Goal: Task Accomplishment & Management: Manage account settings

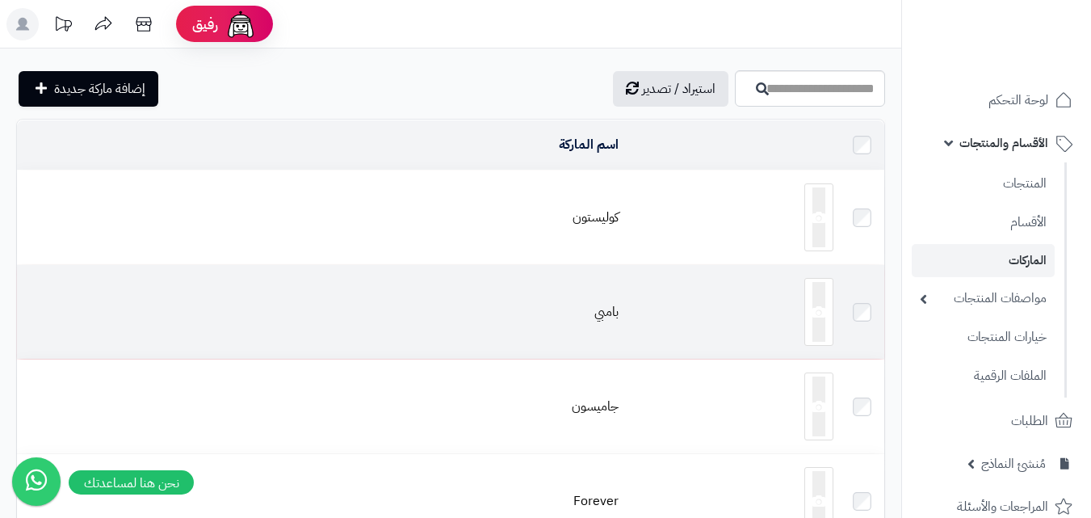
click at [608, 297] on td "بامبي" at bounding box center [321, 312] width 608 height 94
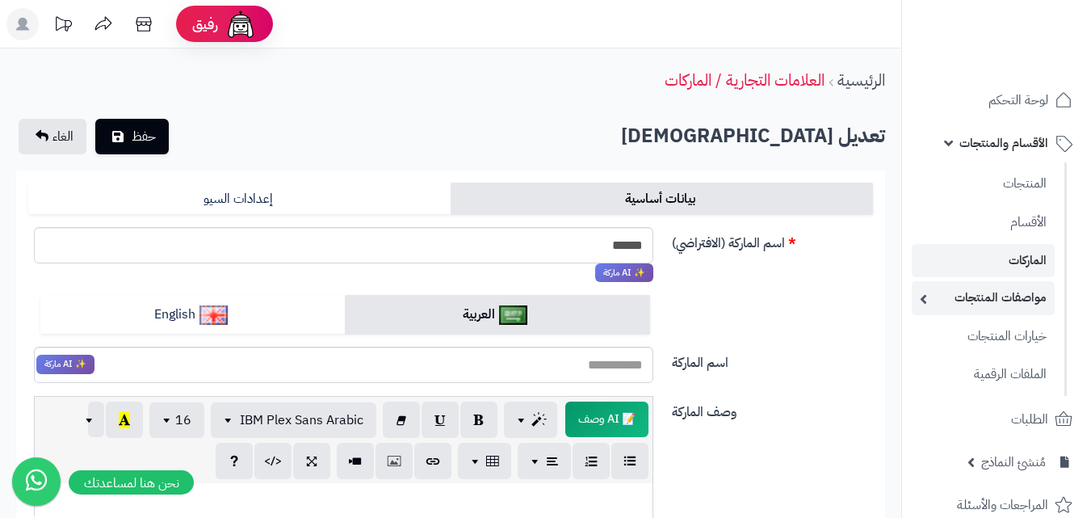
click at [1030, 297] on link "مواصفات المنتجات" at bounding box center [983, 297] width 143 height 33
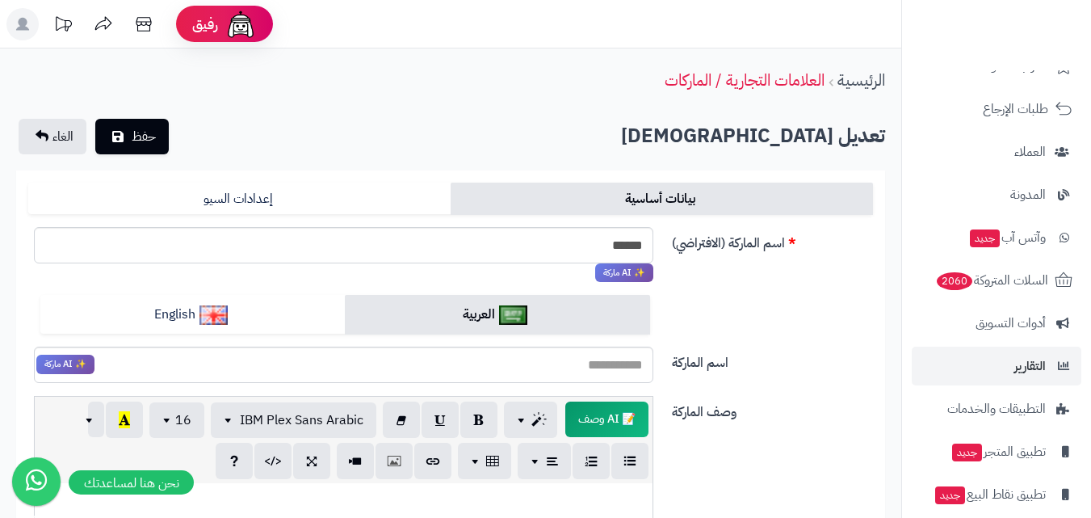
scroll to position [580, 0]
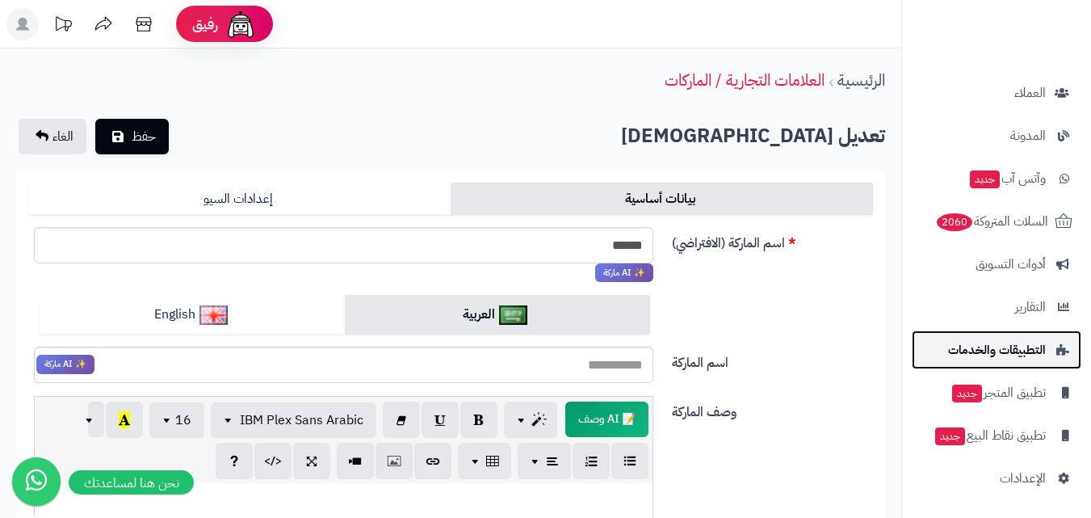
click at [1014, 358] on span "التطبيقات والخدمات" at bounding box center [997, 349] width 98 height 23
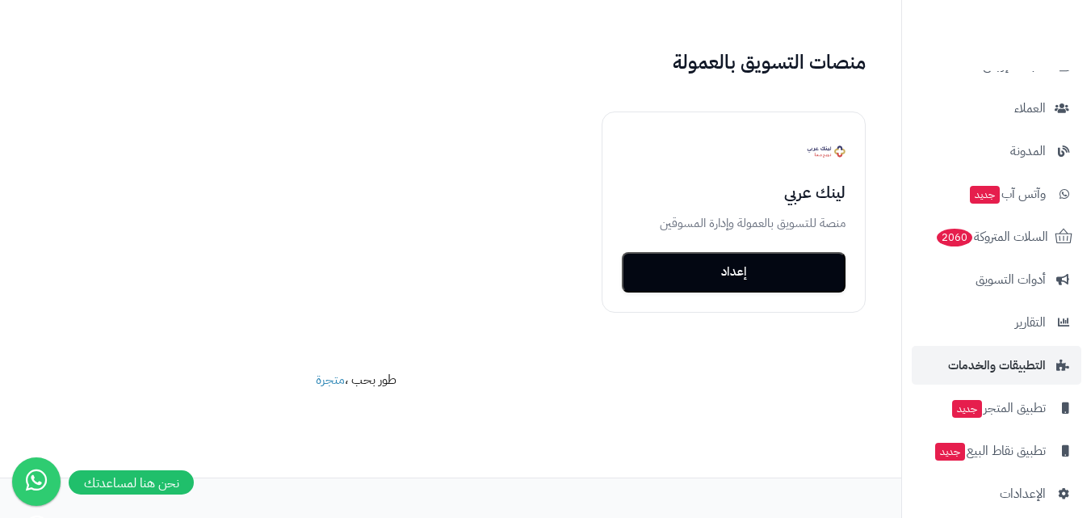
scroll to position [264, 0]
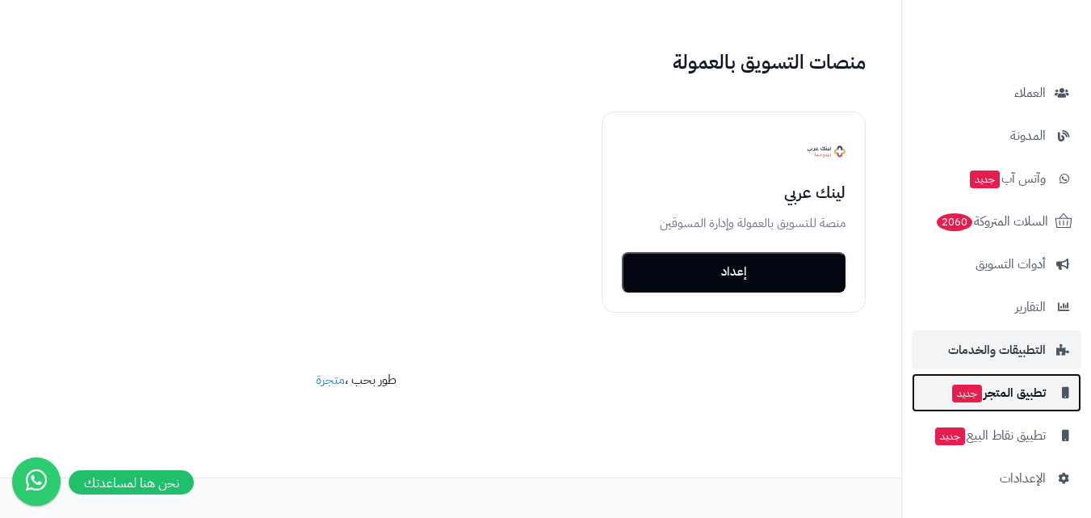
click at [1021, 385] on span "تطبيق المتجر جديد" at bounding box center [997, 392] width 95 height 23
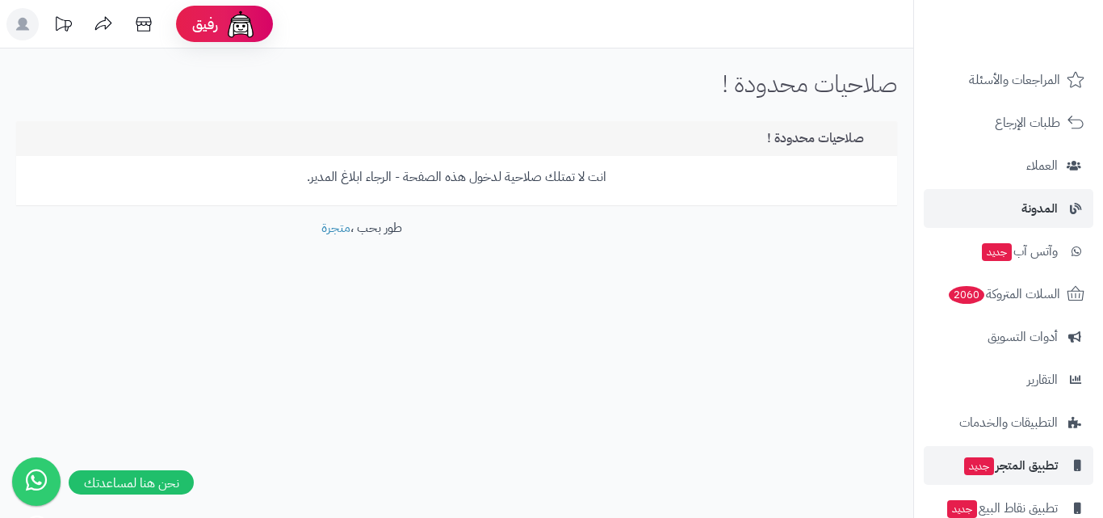
scroll to position [264, 0]
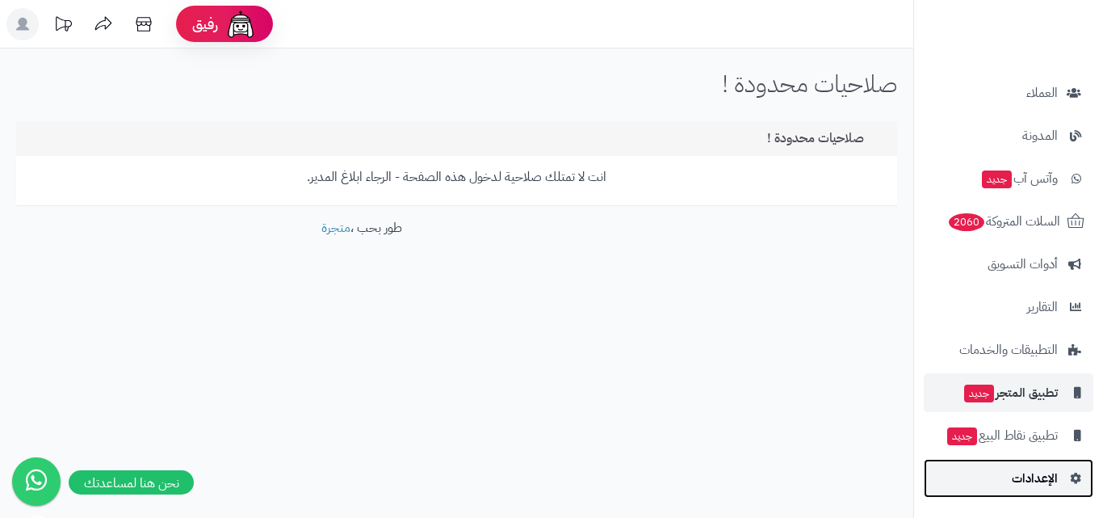
click at [1044, 476] on span "الإعدادات" at bounding box center [1035, 478] width 46 height 23
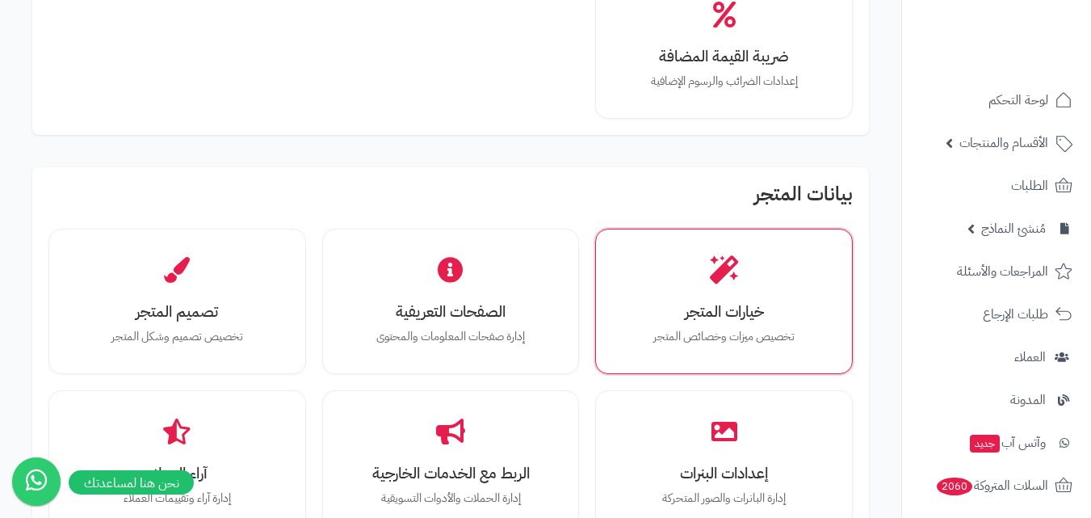
scroll to position [485, 0]
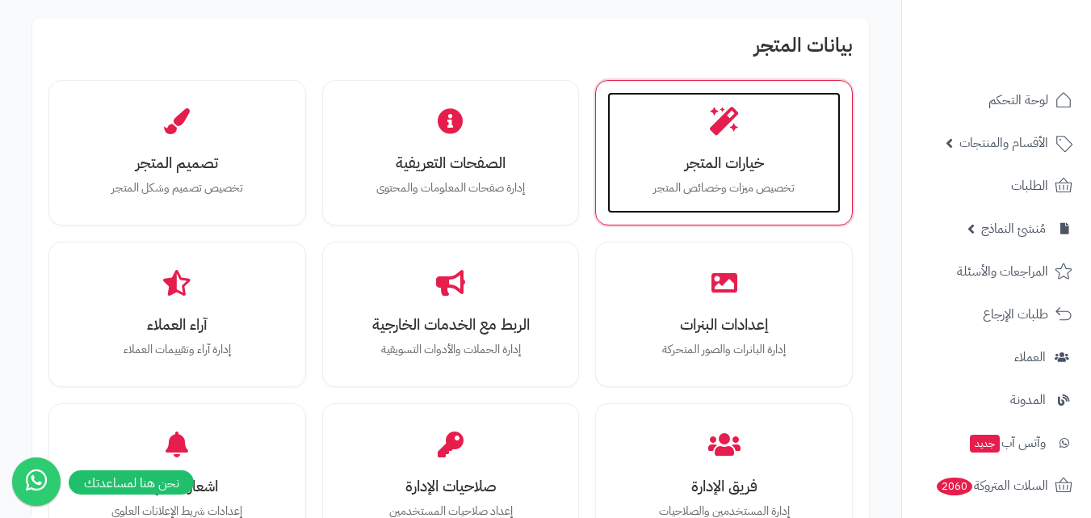
click at [721, 196] on p "تخصيص ميزات وخصائص المتجر" at bounding box center [723, 188] width 201 height 18
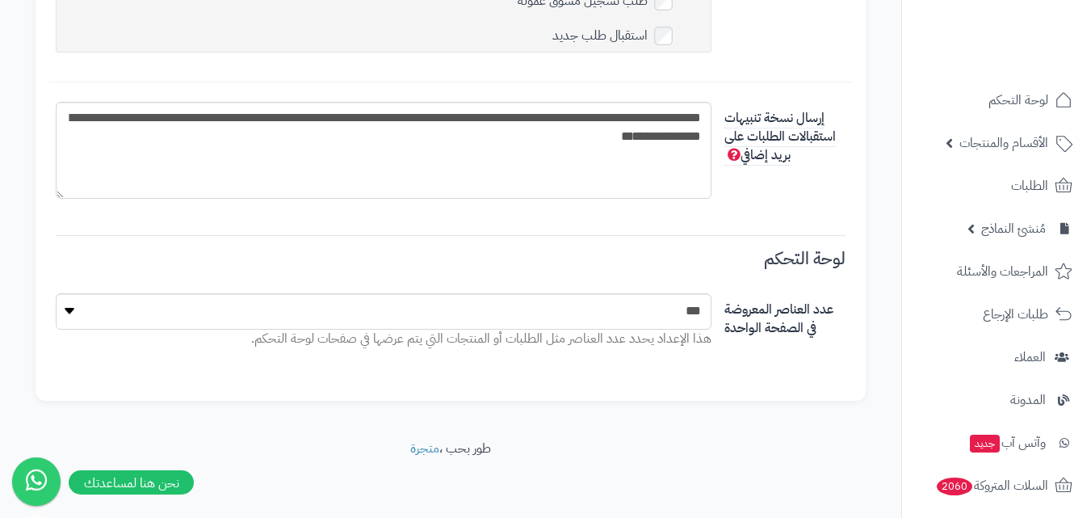
scroll to position [5483, 0]
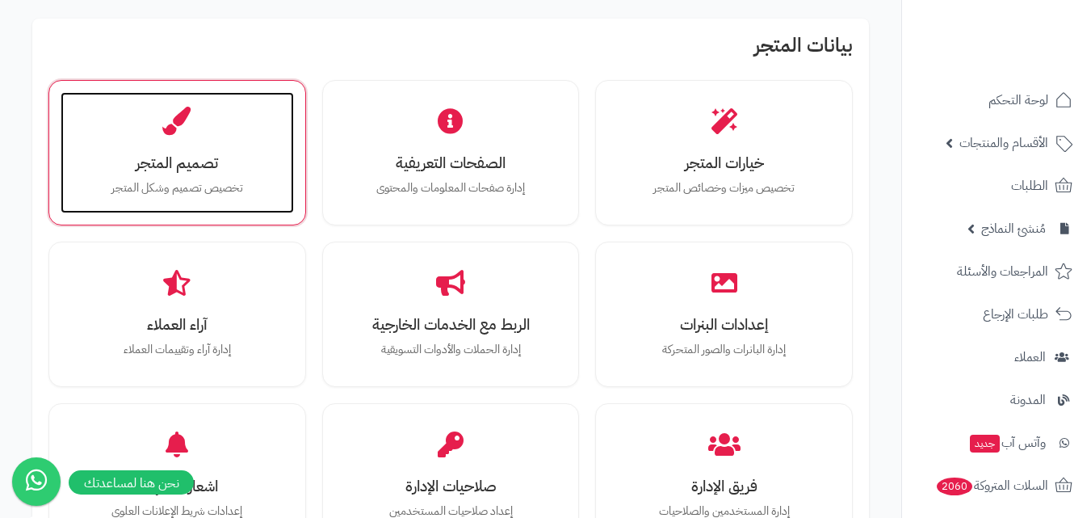
click at [144, 145] on div "تصميم المتجر تخصيص تصميم وشكل المتجر" at bounding box center [177, 152] width 233 height 121
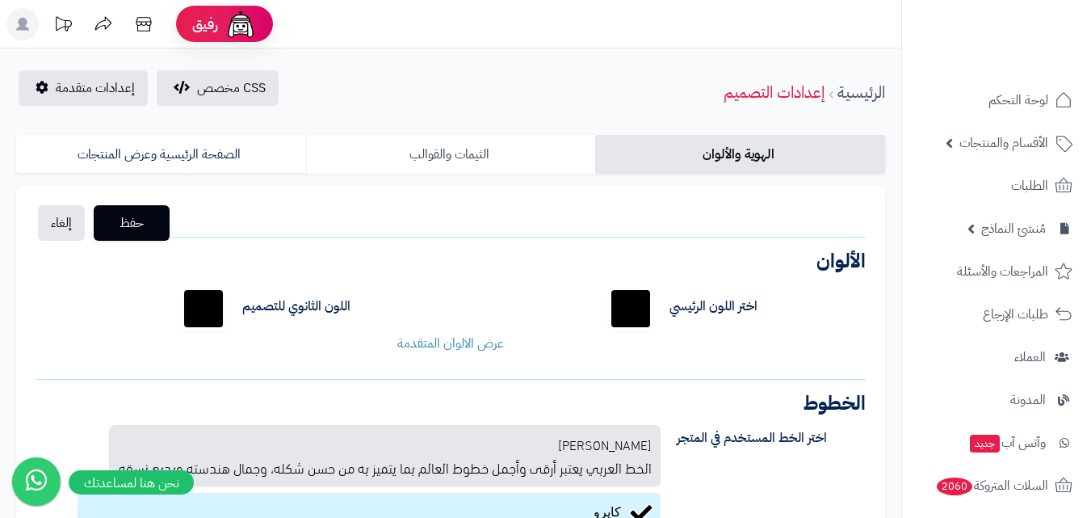
click at [455, 166] on link "الثيمات والقوالب" at bounding box center [451, 154] width 290 height 39
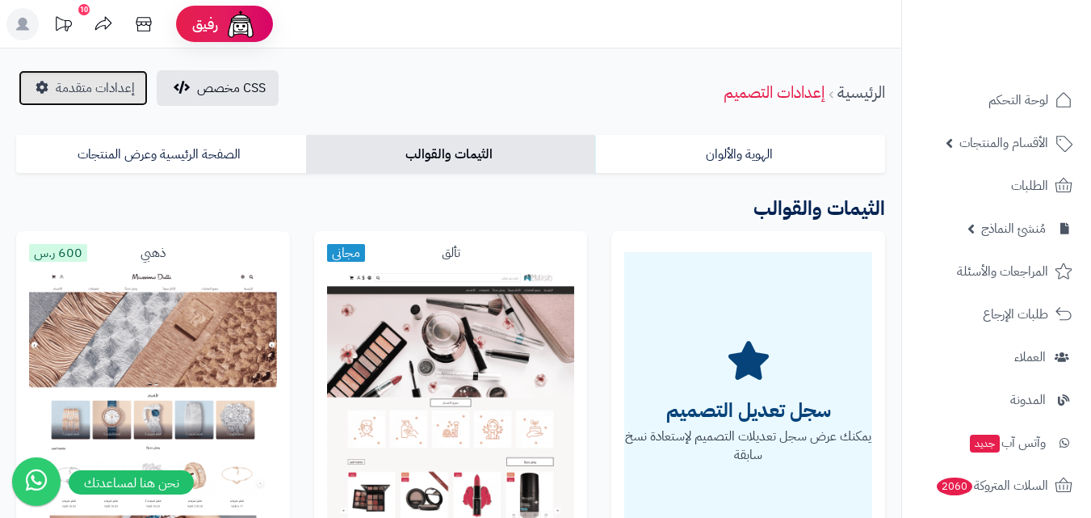
click at [99, 86] on span "إعدادات متقدمة" at bounding box center [95, 87] width 79 height 19
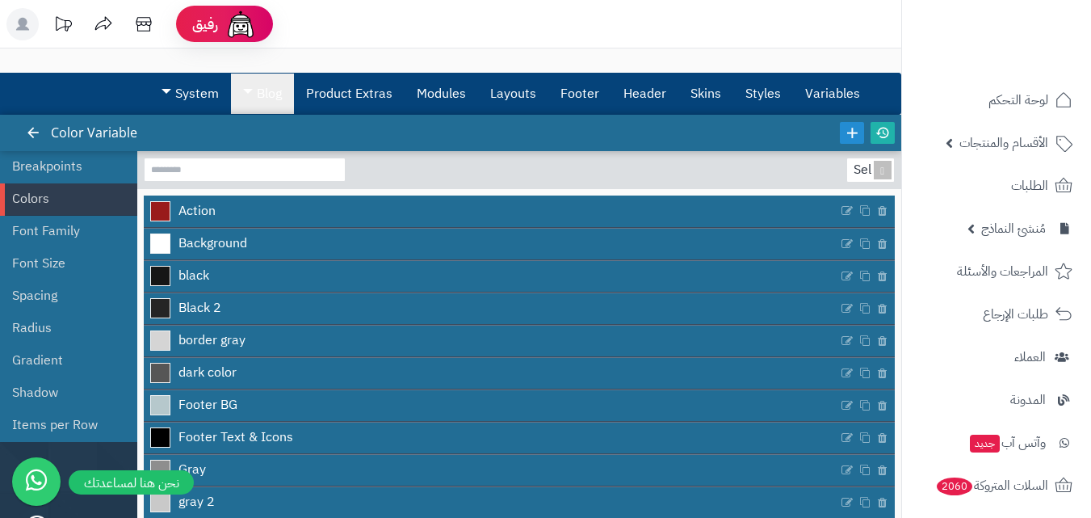
click at [257, 92] on link "Blog" at bounding box center [262, 93] width 63 height 40
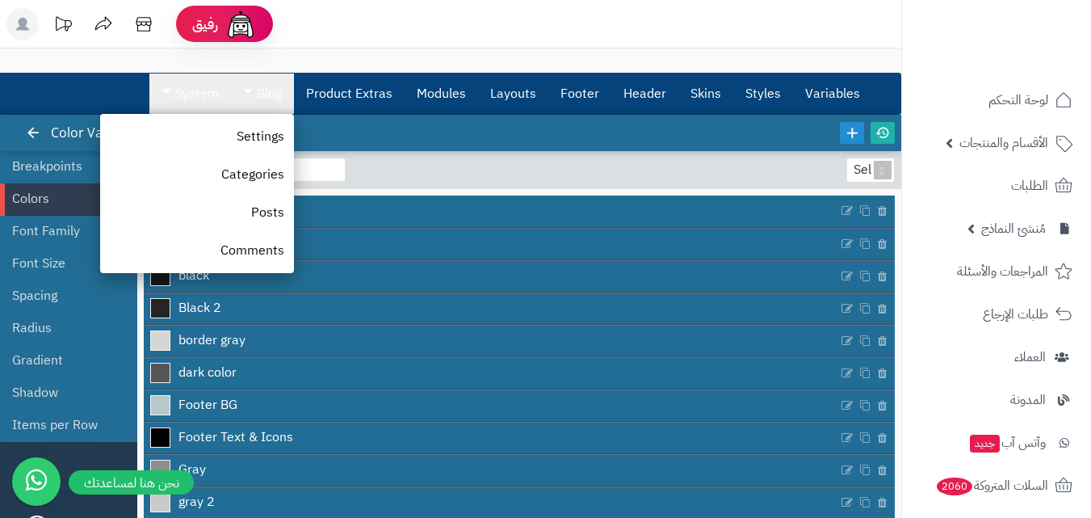
click at [201, 91] on link "System" at bounding box center [190, 93] width 82 height 40
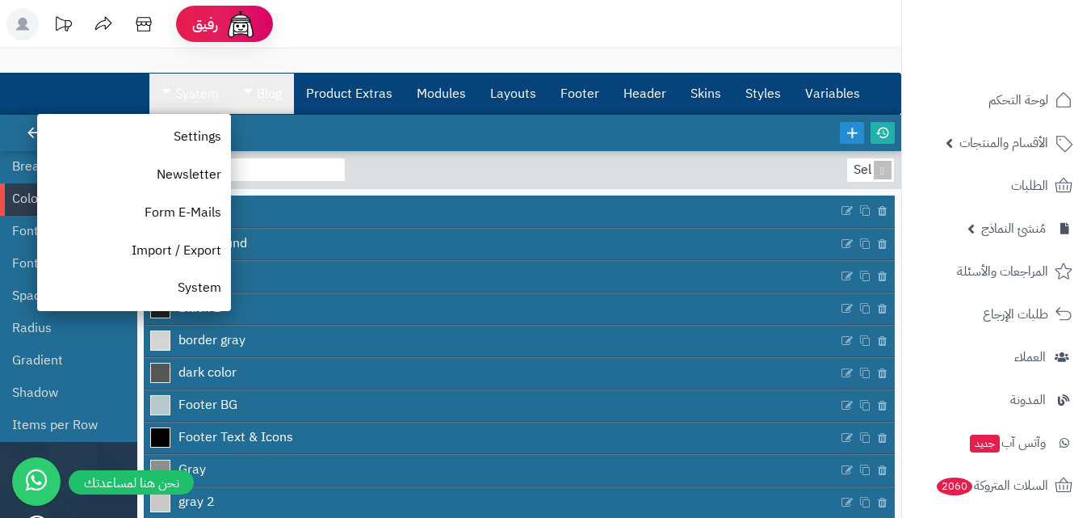
click at [252, 91] on span at bounding box center [248, 91] width 10 height 5
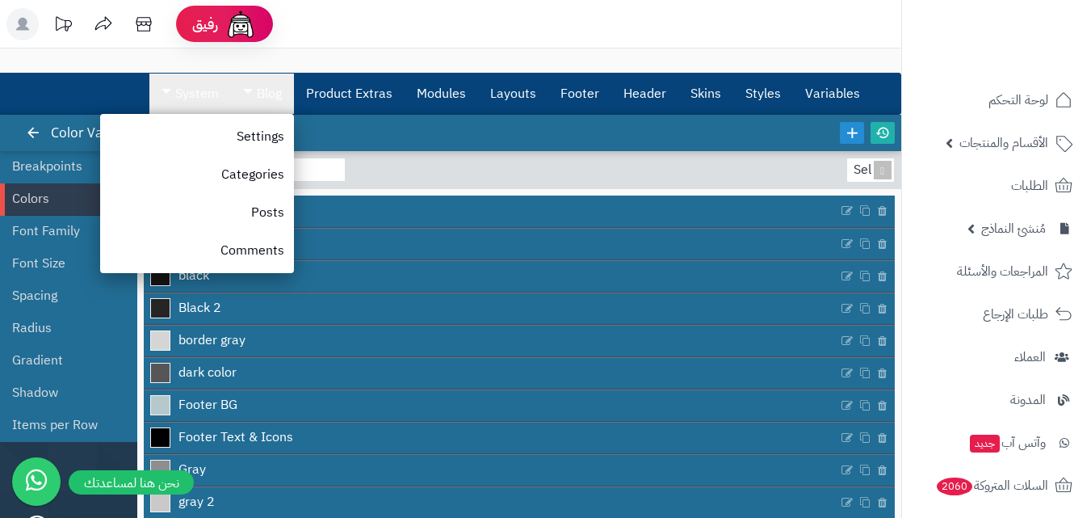
click at [209, 99] on link "System" at bounding box center [190, 93] width 82 height 40
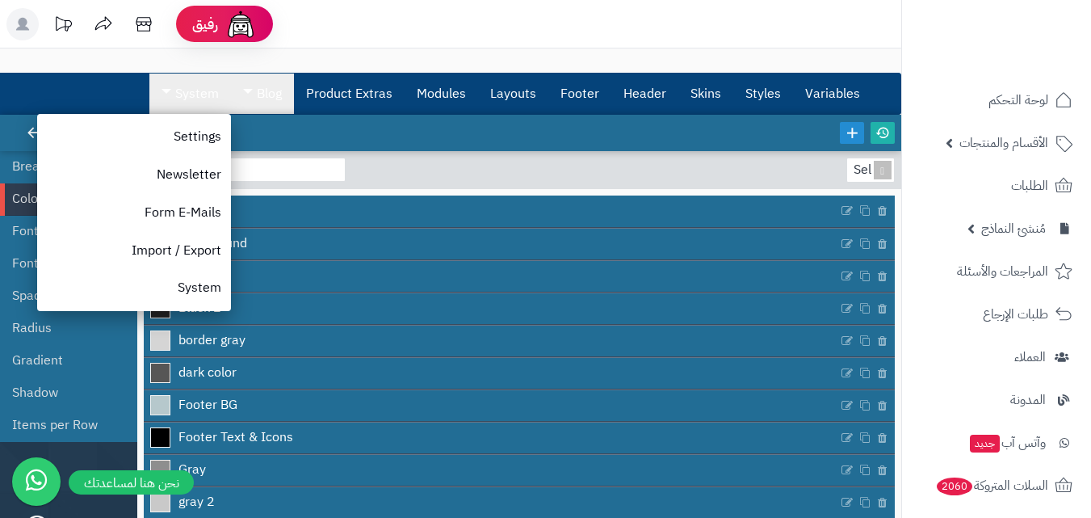
click at [250, 97] on link "Blog" at bounding box center [262, 93] width 63 height 40
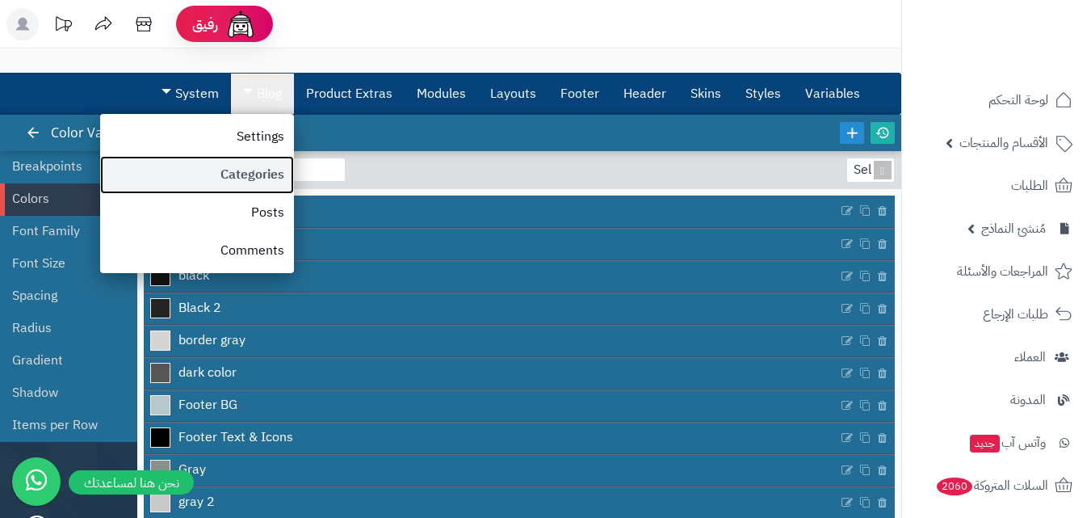
click at [275, 165] on link "Categories" at bounding box center [197, 175] width 194 height 38
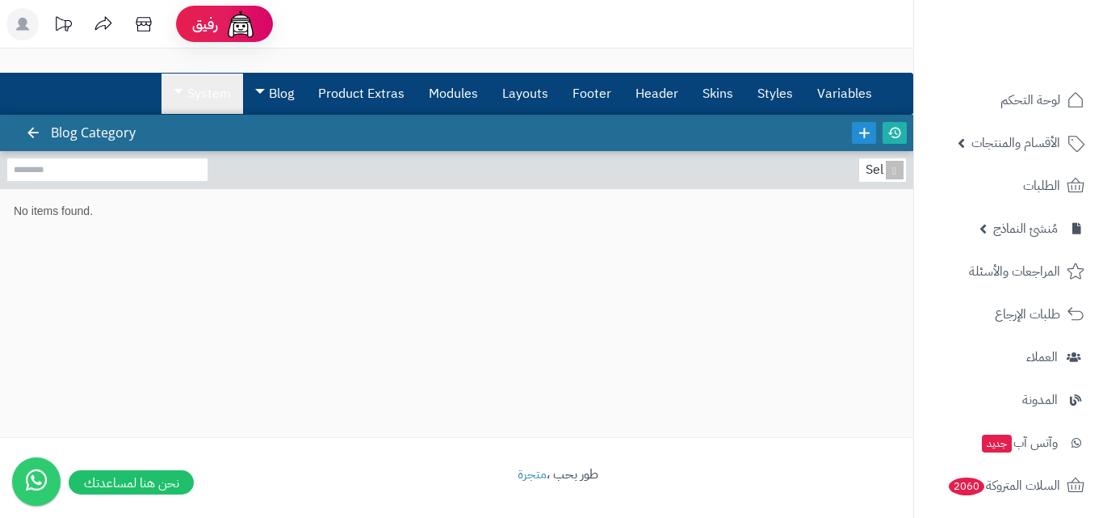
click at [191, 100] on link "System" at bounding box center [203, 93] width 82 height 40
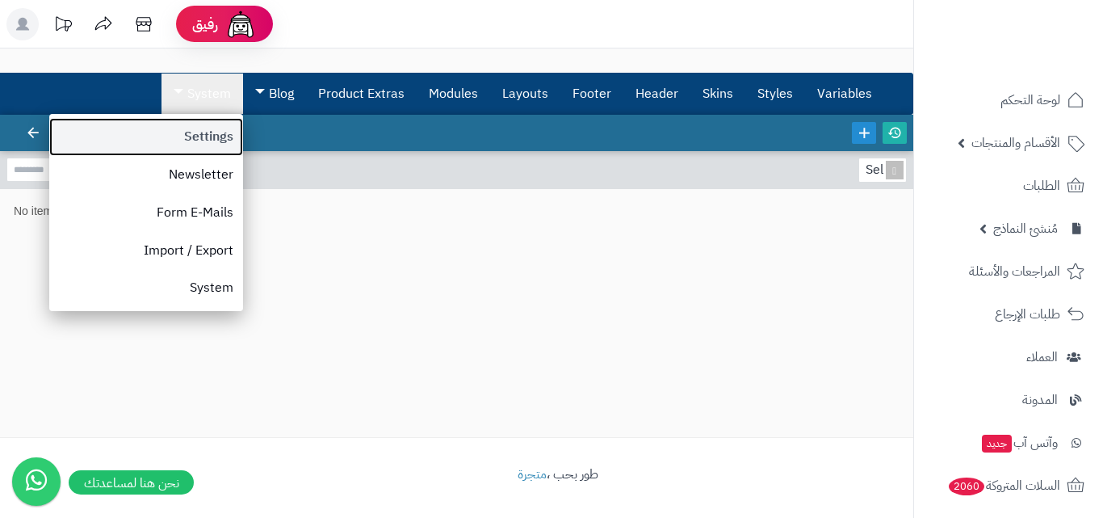
click at [195, 137] on link "Settings" at bounding box center [146, 137] width 194 height 38
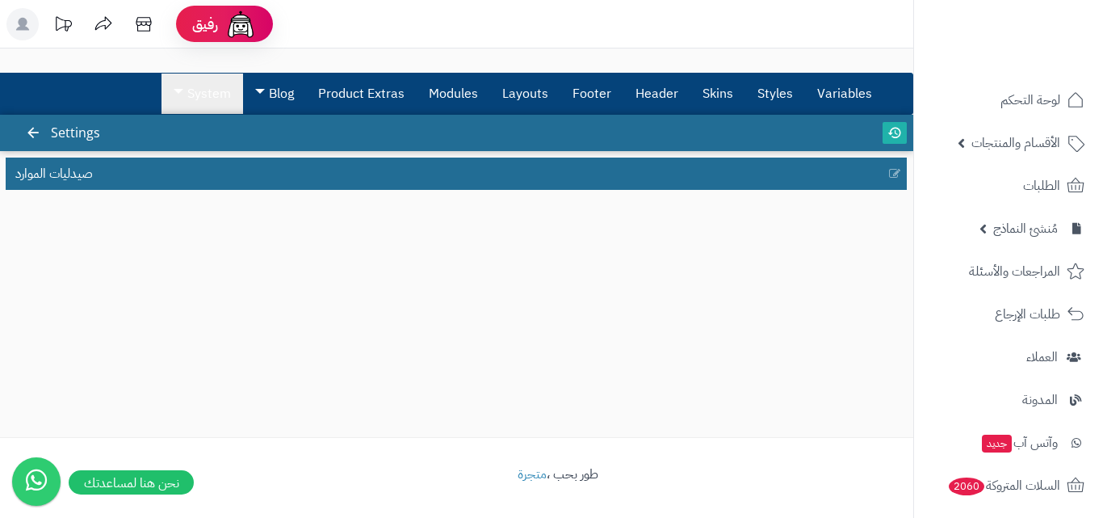
click at [198, 98] on link "System" at bounding box center [203, 93] width 82 height 40
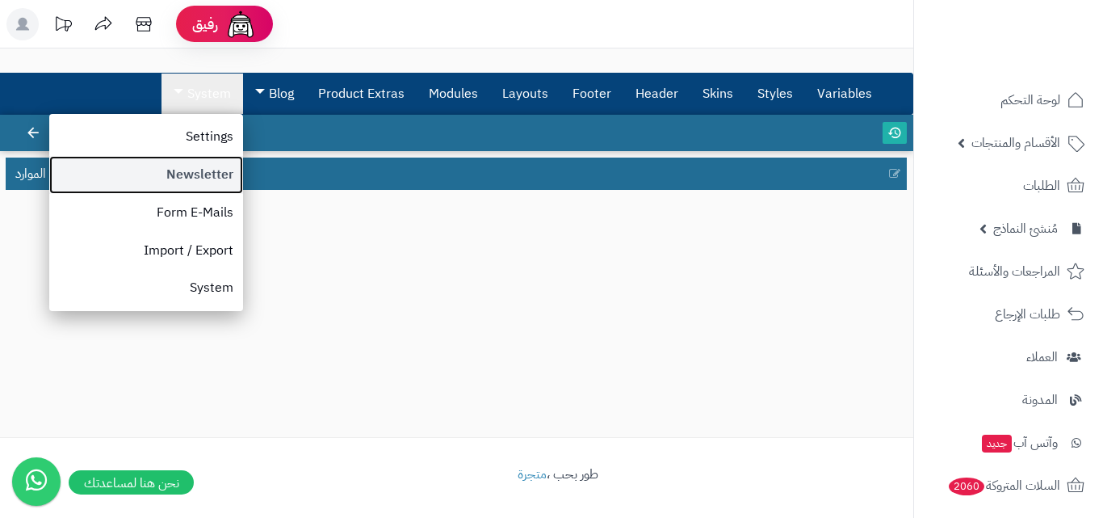
click at [208, 166] on link "Newsletter" at bounding box center [146, 175] width 194 height 38
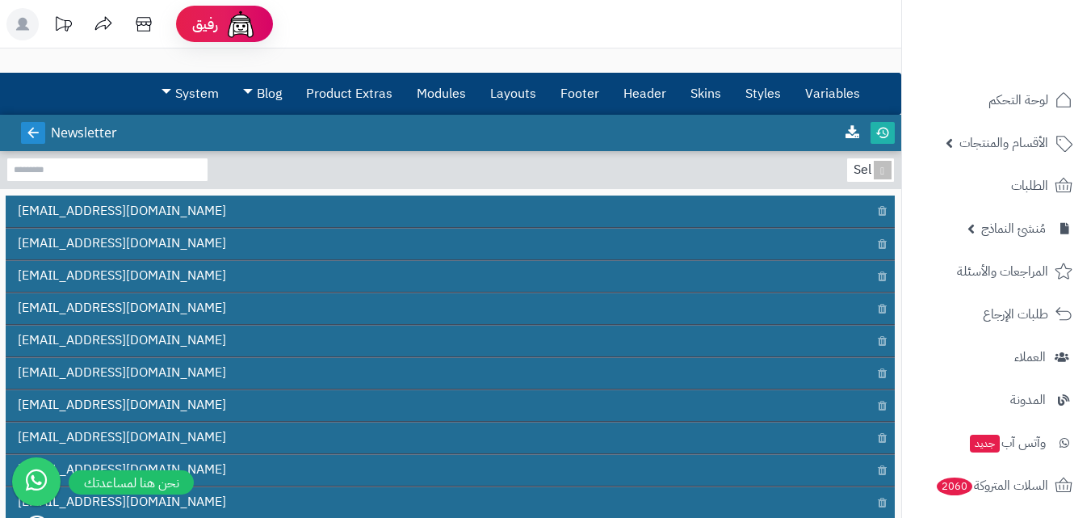
click at [23, 125] on link at bounding box center [33, 133] width 24 height 22
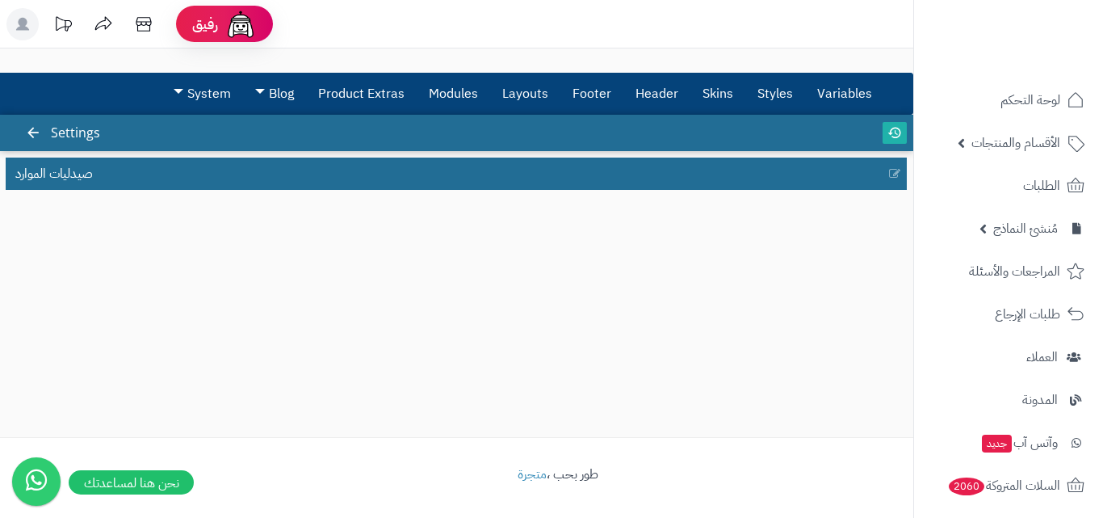
click at [24, 125] on link at bounding box center [33, 133] width 24 height 22
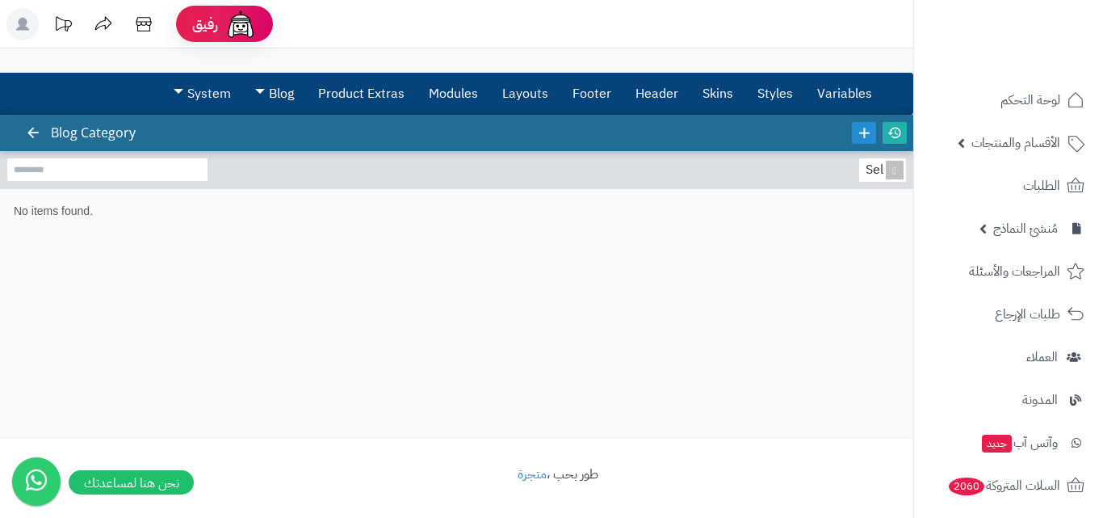
click at [24, 125] on link at bounding box center [33, 133] width 24 height 22
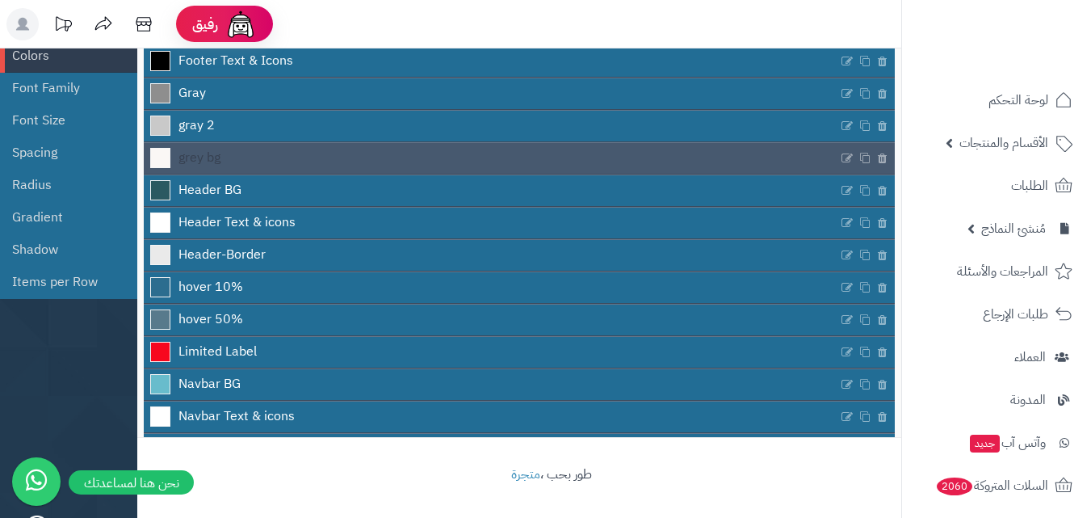
scroll to position [214, 0]
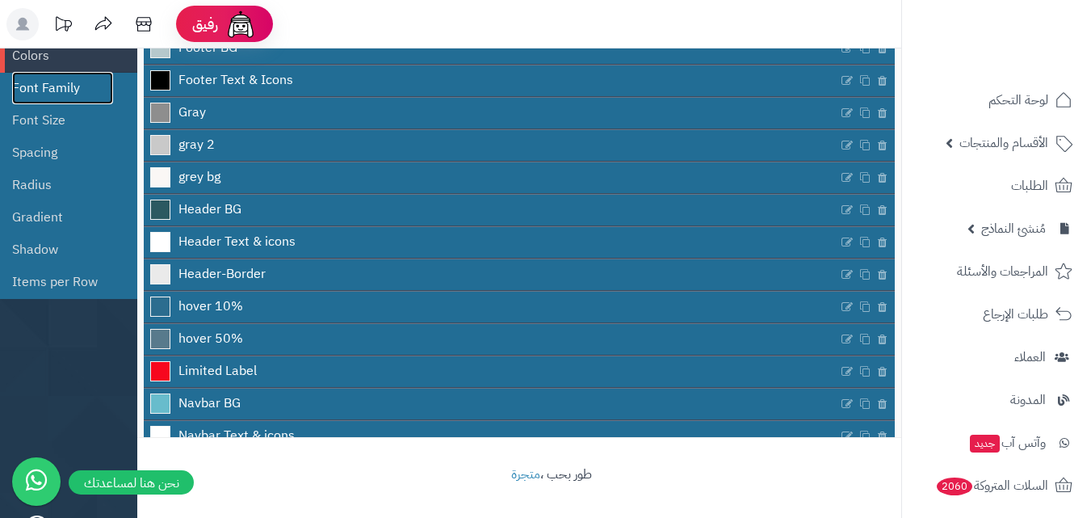
click at [56, 91] on link "Font Family" at bounding box center [62, 88] width 101 height 32
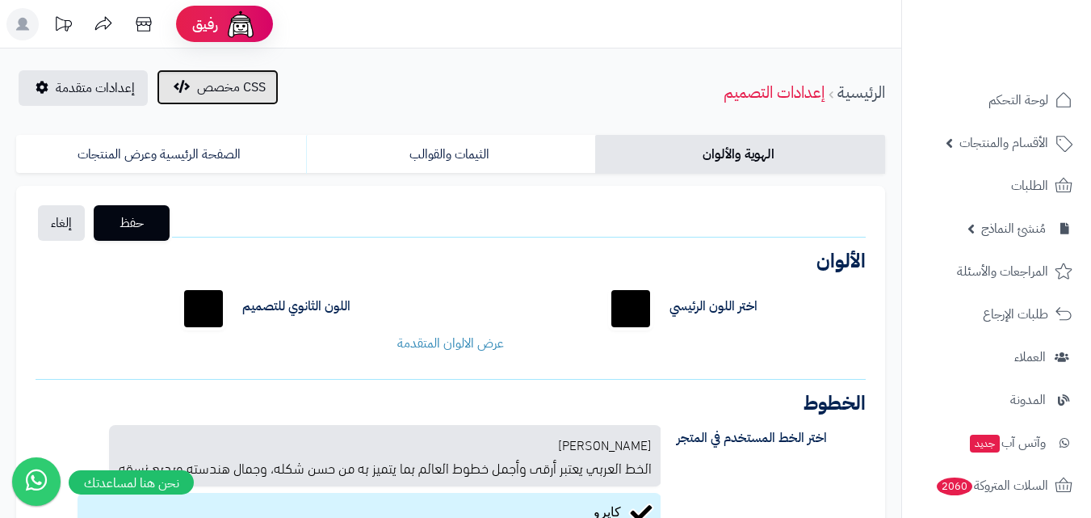
click at [182, 84] on icon "button" at bounding box center [182, 86] width 16 height 13
click at [211, 86] on span "CSS مخصص" at bounding box center [231, 87] width 69 height 19
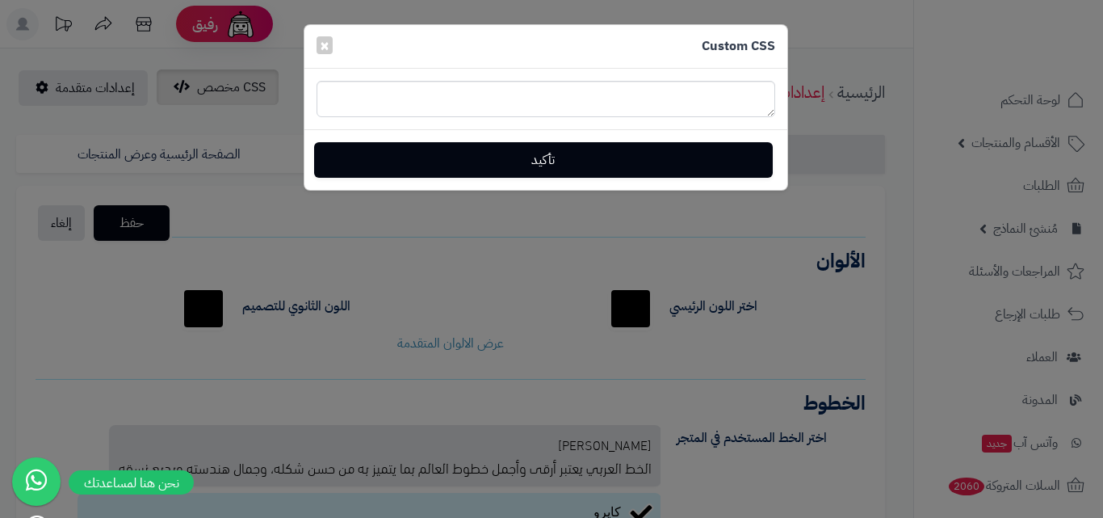
type textarea "**********"
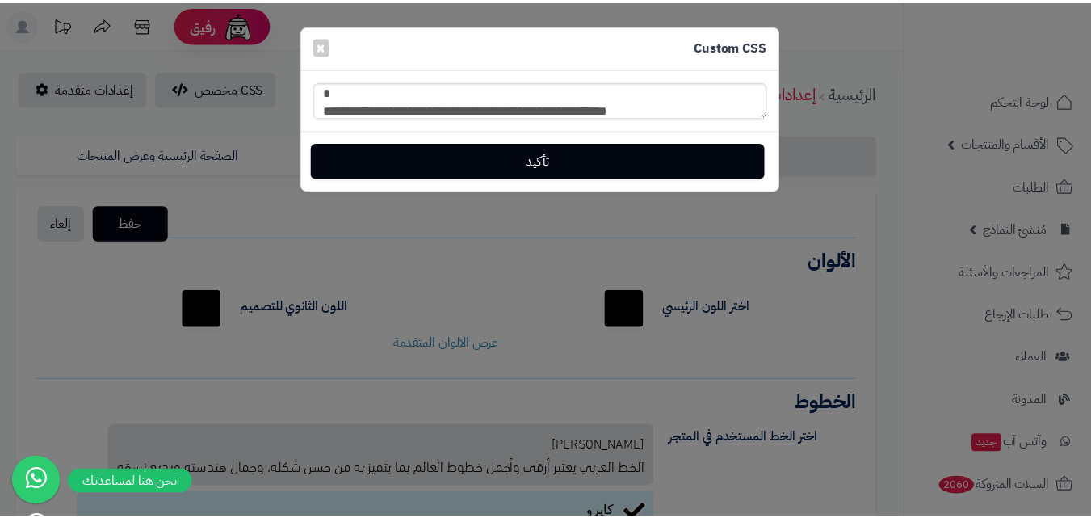
scroll to position [216, 0]
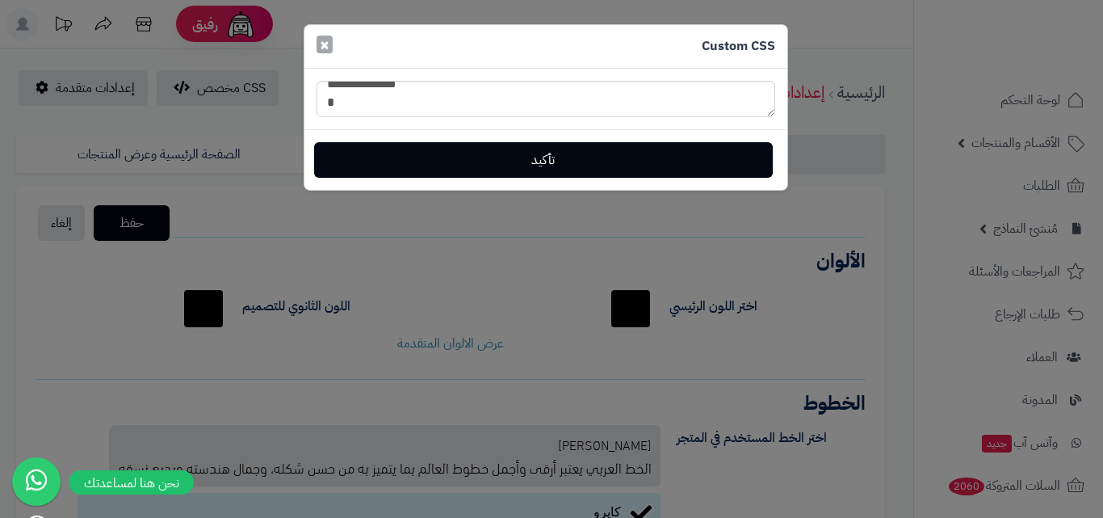
click at [326, 42] on span "×" at bounding box center [325, 44] width 10 height 24
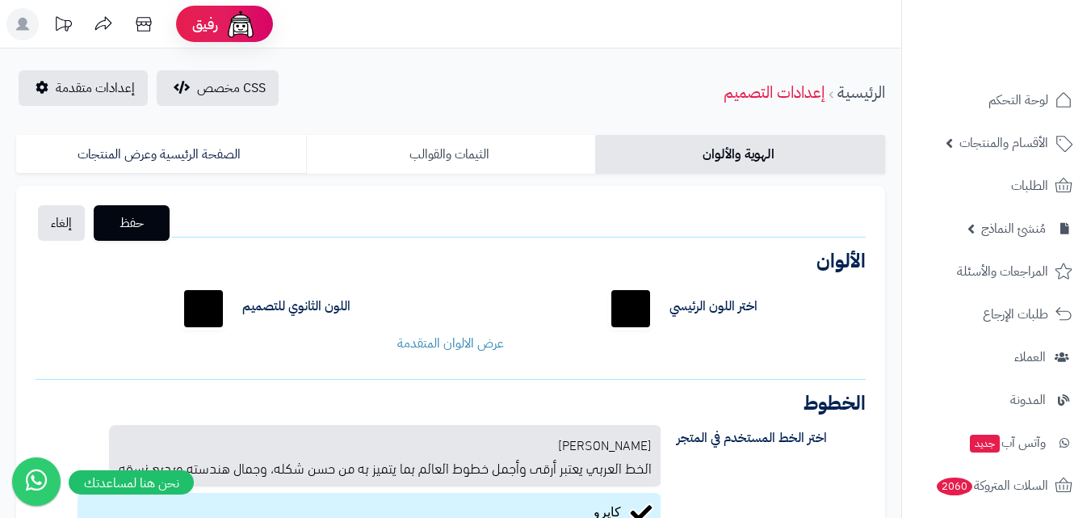
click at [464, 149] on link "الثيمات والقوالب" at bounding box center [451, 154] width 290 height 39
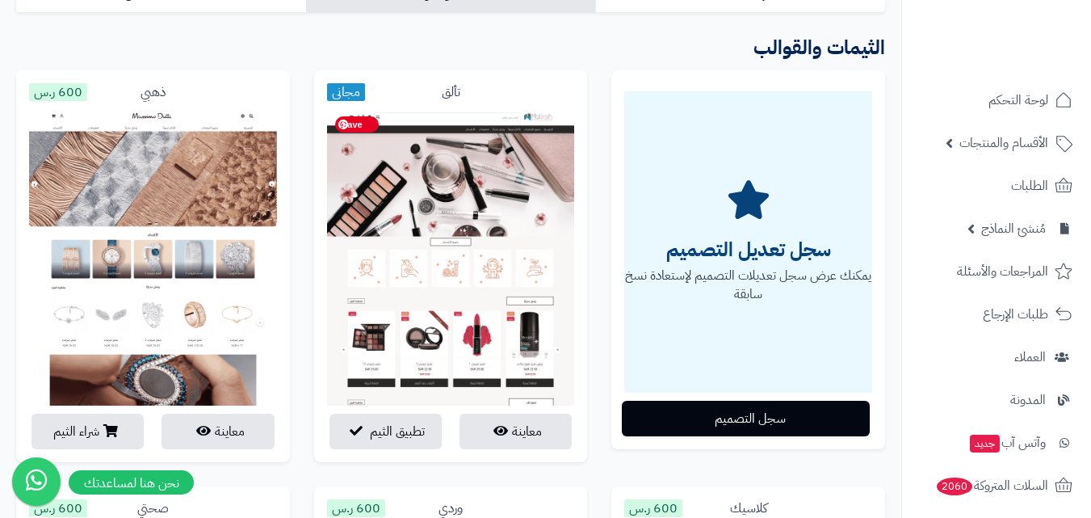
scroll to position [54, 0]
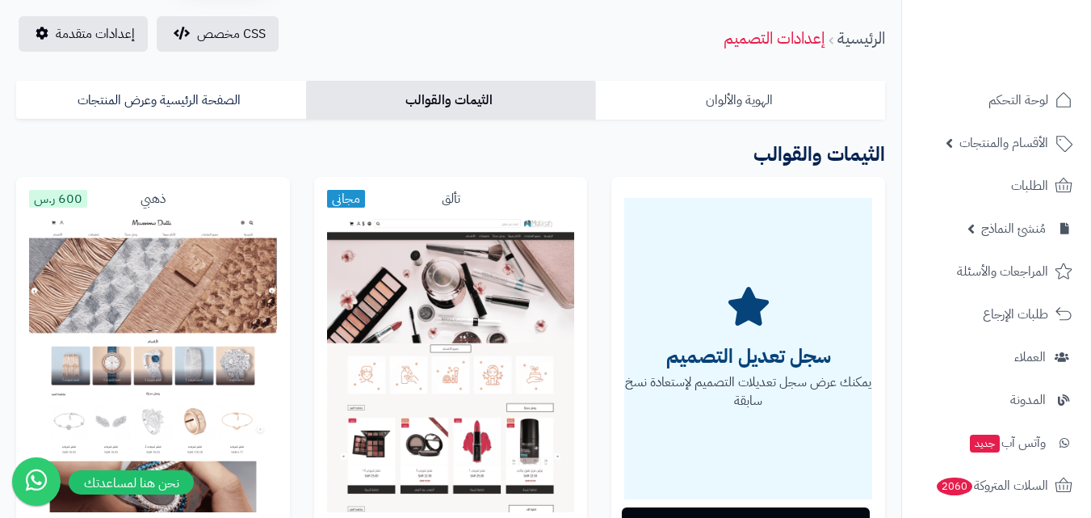
click at [756, 113] on link "الهوية والألوان" at bounding box center [740, 100] width 290 height 39
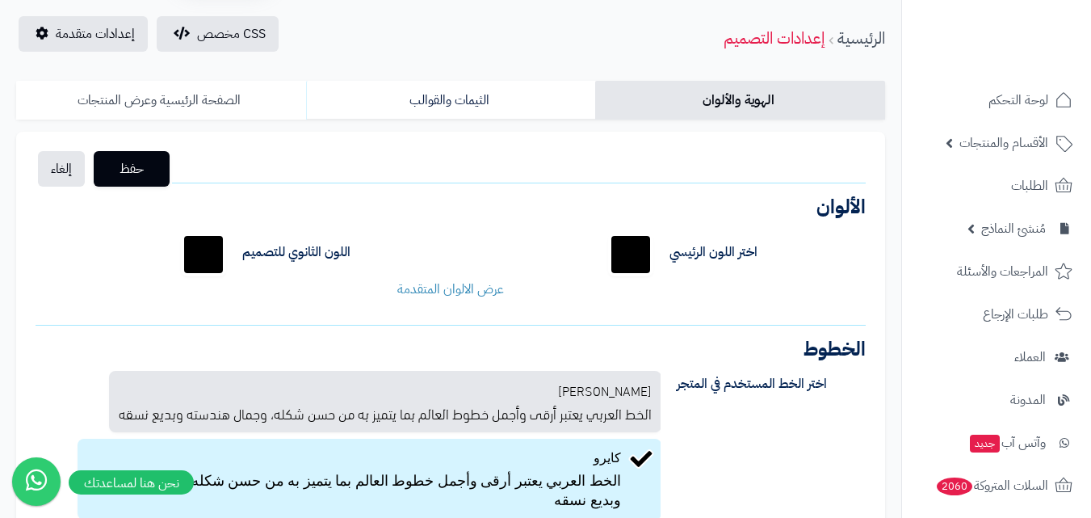
click at [199, 98] on link "الصفحة الرئيسية وعرض المنتجات" at bounding box center [161, 100] width 290 height 39
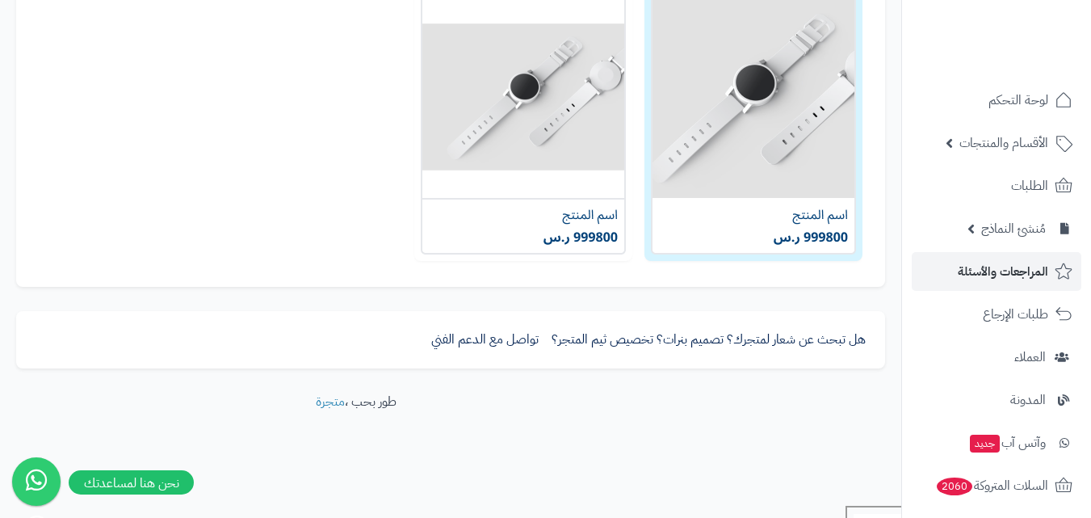
scroll to position [792, 0]
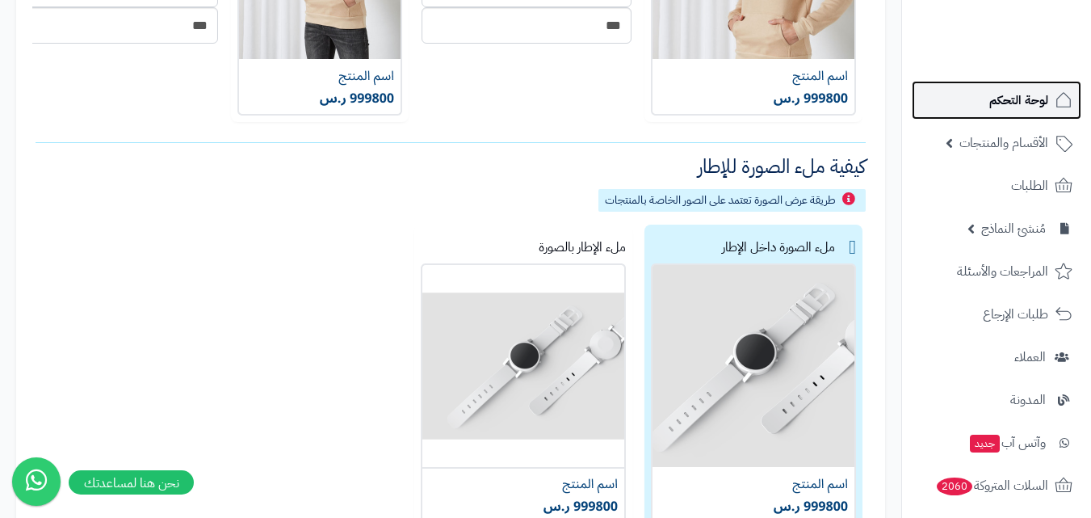
click at [1029, 101] on span "لوحة التحكم" at bounding box center [1018, 100] width 59 height 23
